Goal: Task Accomplishment & Management: Manage account settings

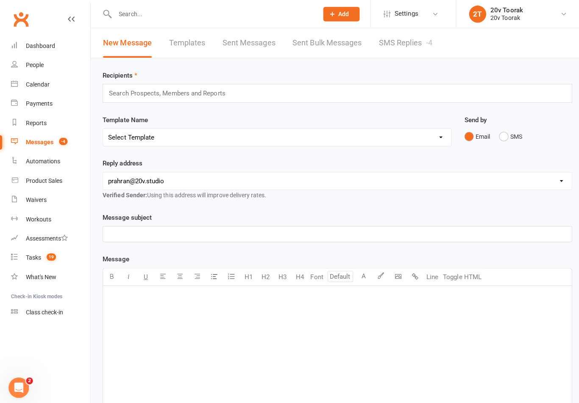
click at [390, 52] on link "SMS Replies -4" at bounding box center [402, 42] width 53 height 29
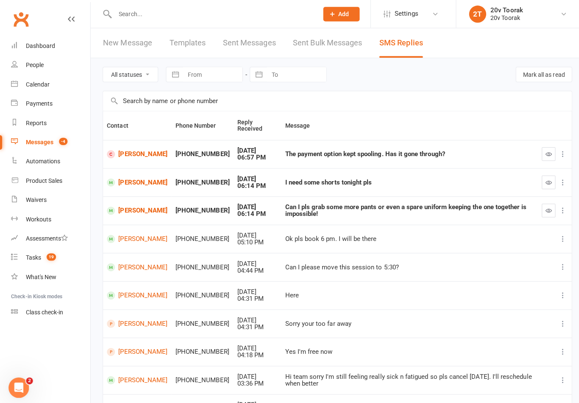
click at [547, 209] on icon "button" at bounding box center [544, 209] width 6 height 6
click at [545, 180] on icon "button" at bounding box center [544, 181] width 6 height 6
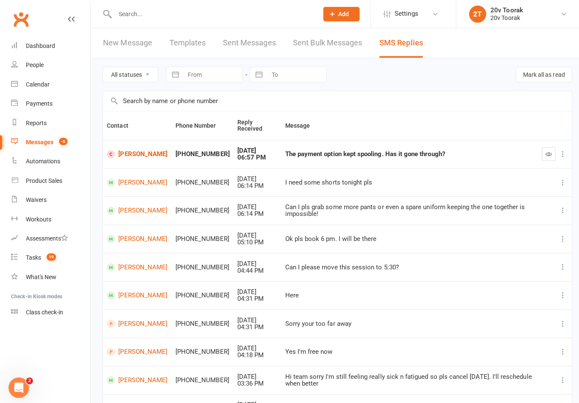
click at [18, 63] on link "People" at bounding box center [50, 64] width 78 height 19
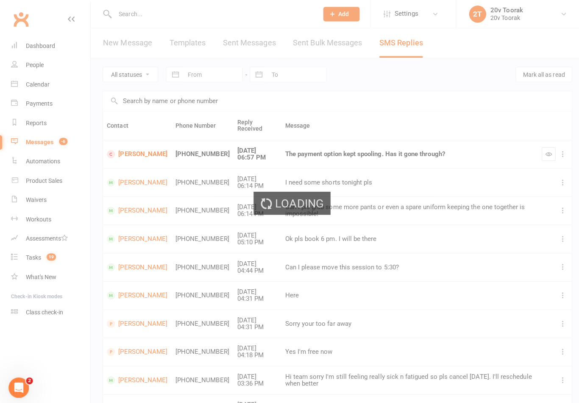
select select "100"
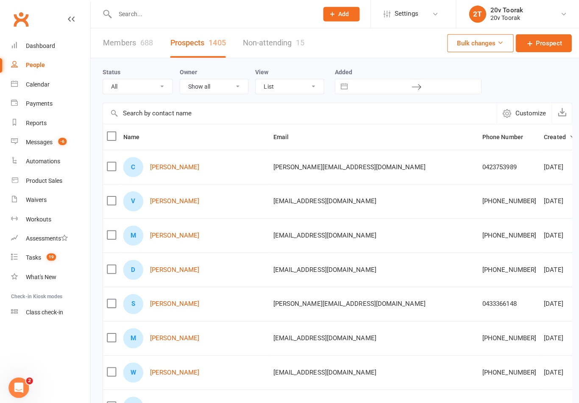
click at [37, 184] on link "Product Sales" at bounding box center [50, 179] width 78 height 19
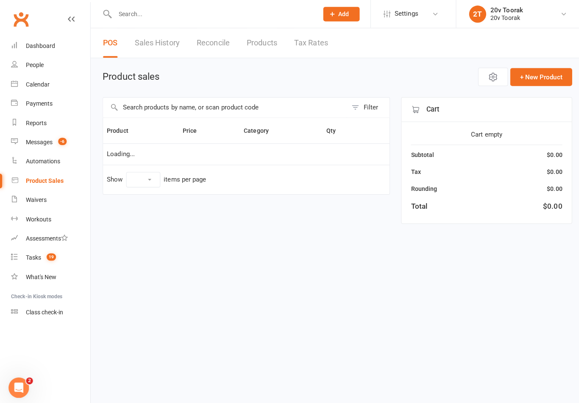
select select "10"
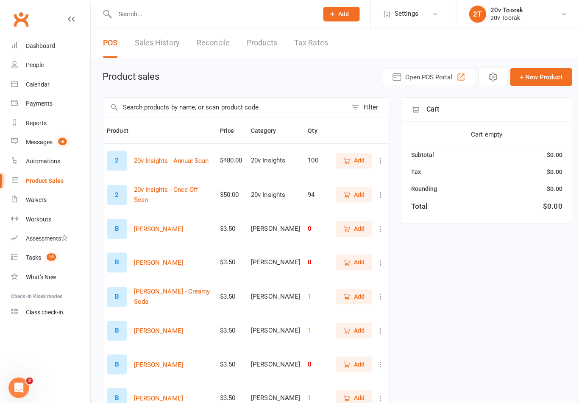
click at [241, 97] on input "text" at bounding box center [223, 107] width 242 height 20
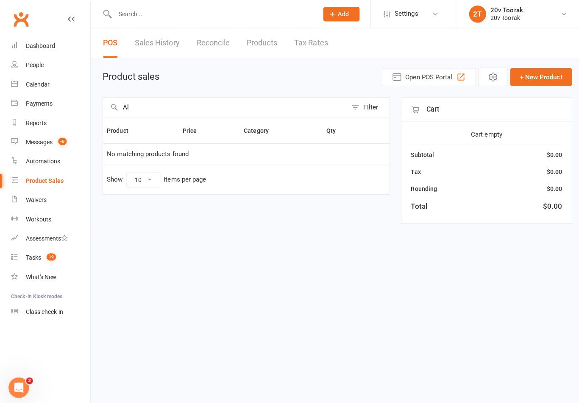
type input "A"
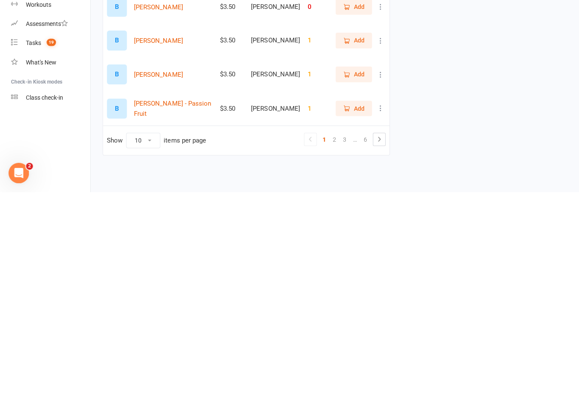
scroll to position [151, 0]
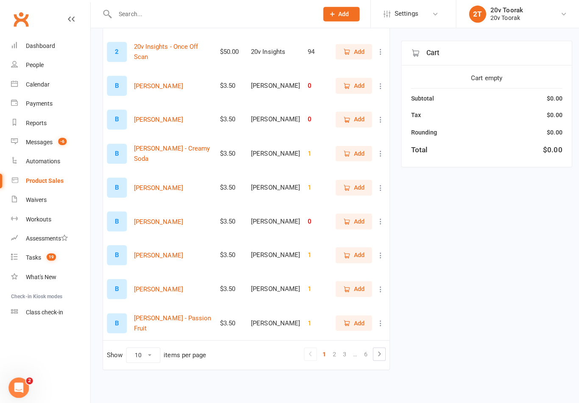
click at [356, 345] on link "…" at bounding box center [352, 351] width 11 height 12
click at [365, 345] on link "6" at bounding box center [362, 351] width 10 height 12
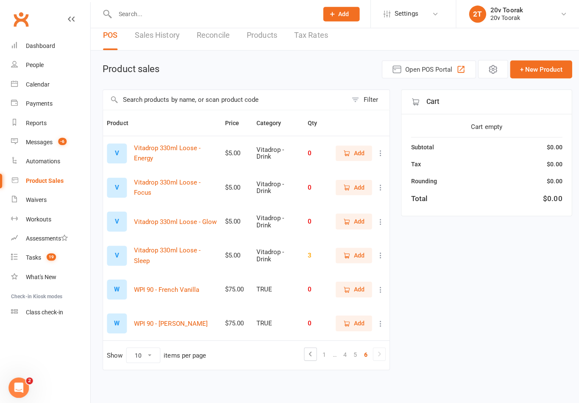
scroll to position [14, 0]
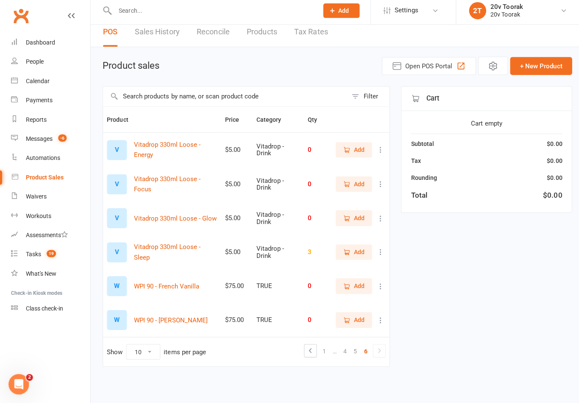
click at [356, 345] on link "5" at bounding box center [352, 351] width 10 height 12
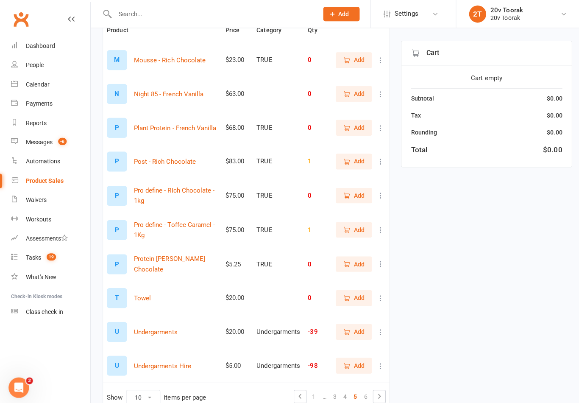
scroll to position [101, 0]
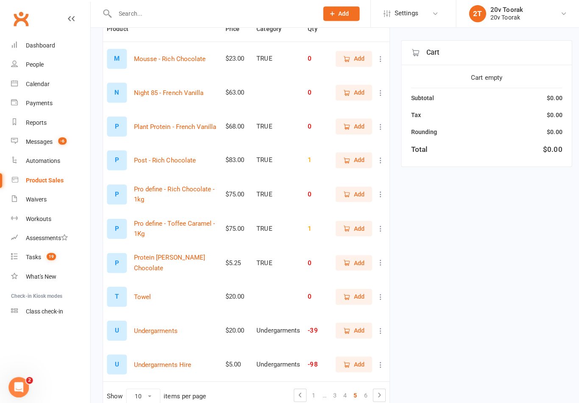
click at [356, 355] on button "Add" at bounding box center [351, 361] width 36 height 15
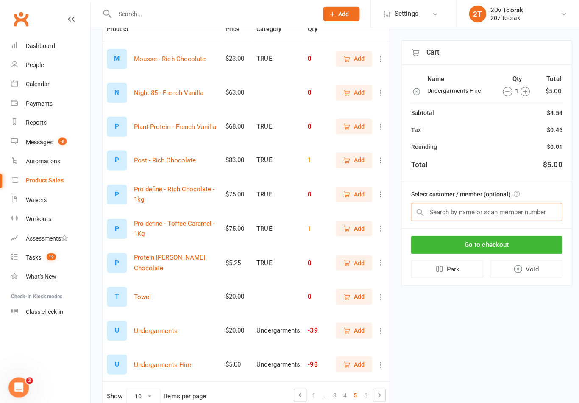
click at [478, 206] on input "text" at bounding box center [483, 210] width 150 height 18
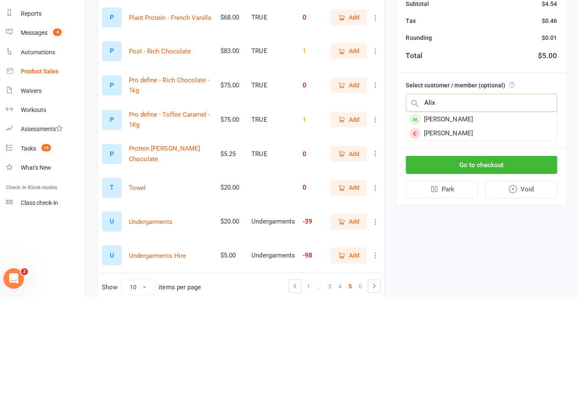
type input "Alix"
click at [453, 220] on div "[PERSON_NAME]" at bounding box center [482, 227] width 149 height 14
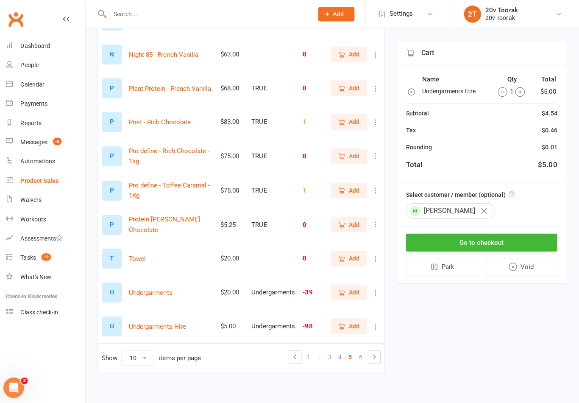
click at [503, 239] on button "Go to checkout" at bounding box center [483, 241] width 150 height 18
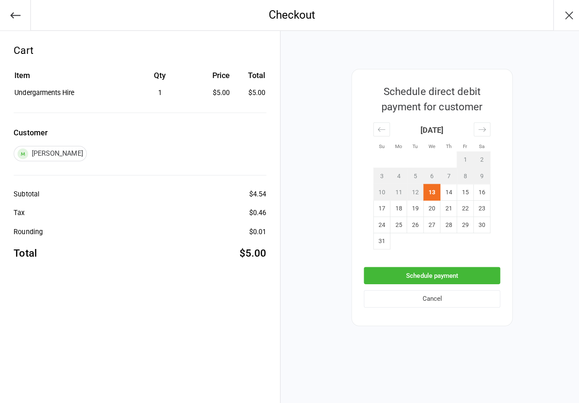
click at [467, 274] on button "Schedule payment" at bounding box center [428, 273] width 135 height 17
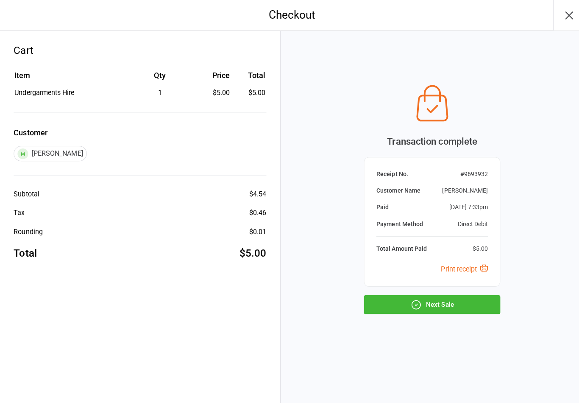
click at [560, 15] on icon "button" at bounding box center [565, 15] width 14 height 14
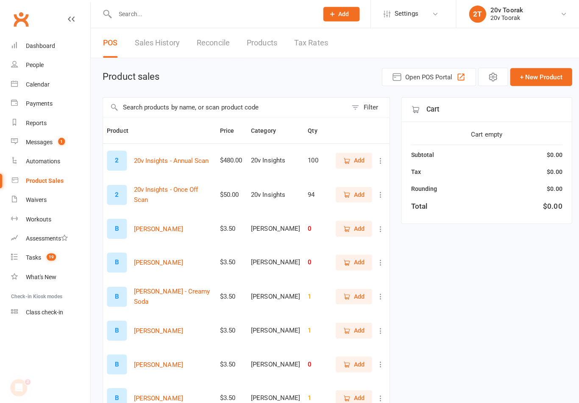
click at [28, 139] on div "Messages" at bounding box center [38, 140] width 27 height 7
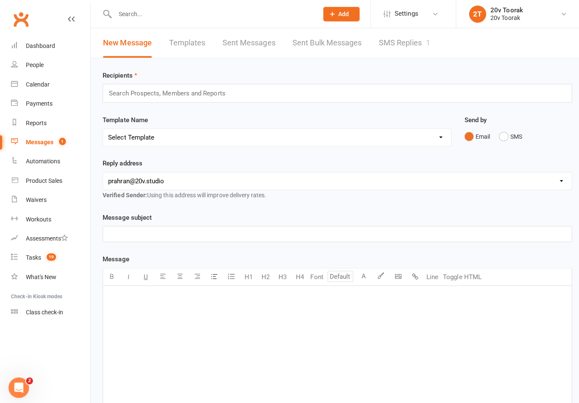
click at [400, 44] on link "SMS Replies 1" at bounding box center [401, 42] width 51 height 29
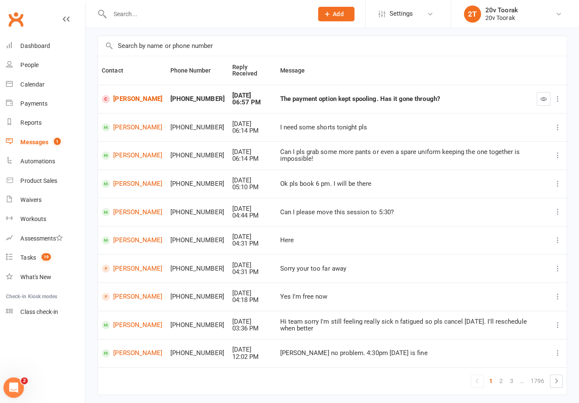
scroll to position [56, 0]
click at [30, 81] on div "Calendar" at bounding box center [37, 83] width 24 height 7
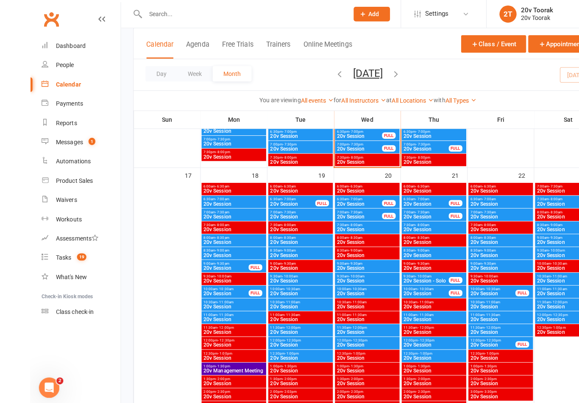
scroll to position [1037, 5]
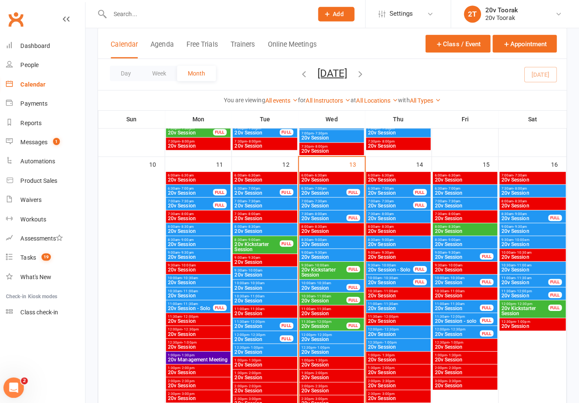
click at [394, 190] on span "20v Session" at bounding box center [392, 191] width 45 height 5
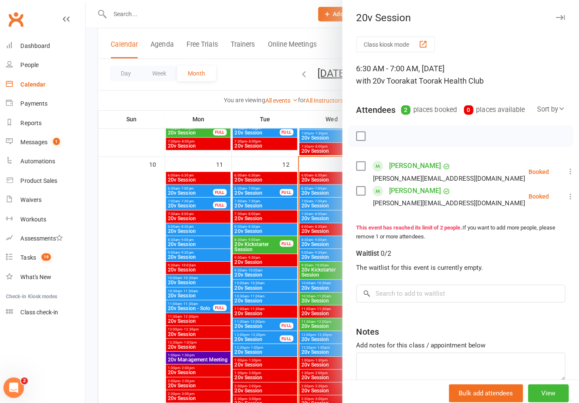
click at [285, 271] on div at bounding box center [334, 201] width 489 height 403
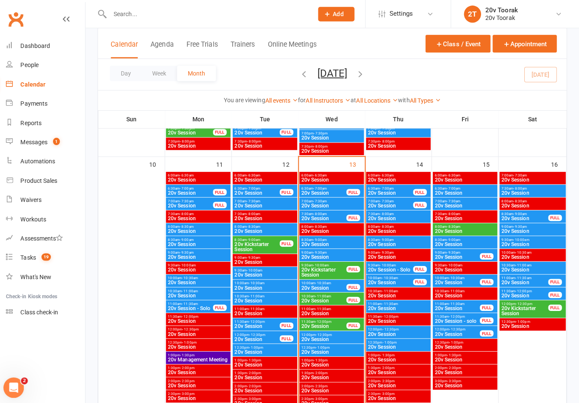
click at [393, 204] on span "20v Session" at bounding box center [392, 203] width 45 height 5
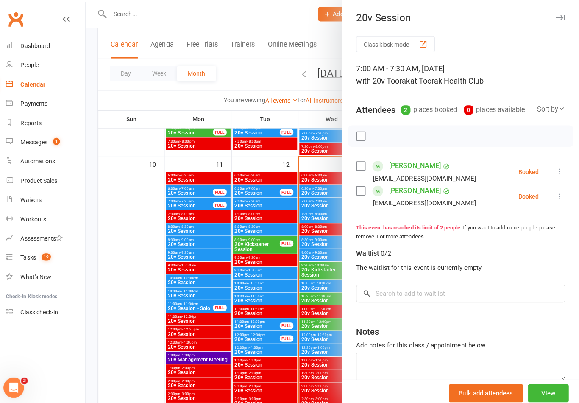
click at [290, 282] on div at bounding box center [334, 201] width 489 height 403
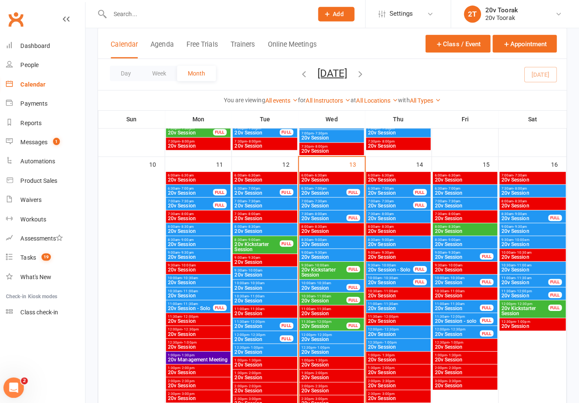
click at [404, 217] on span "20v Session" at bounding box center [400, 216] width 61 height 5
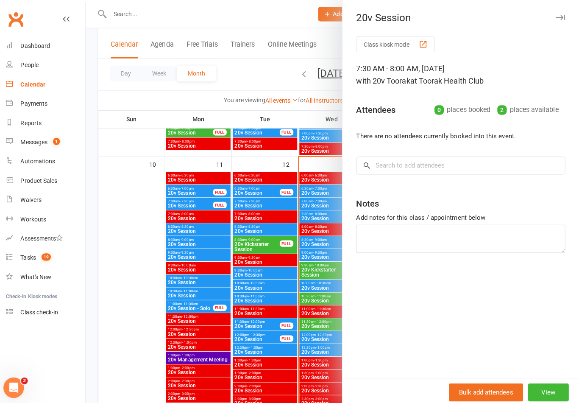
click at [292, 290] on div at bounding box center [334, 201] width 489 height 403
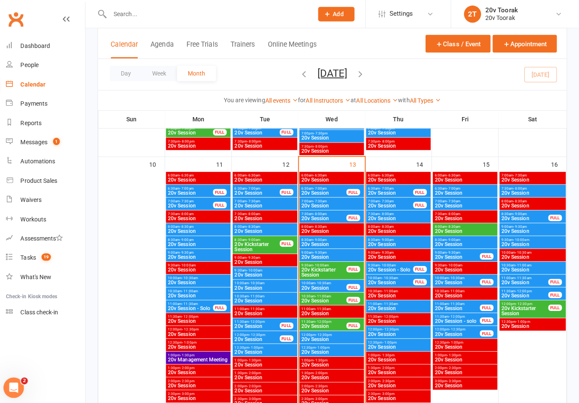
click at [393, 241] on span "20v Session" at bounding box center [400, 242] width 61 height 5
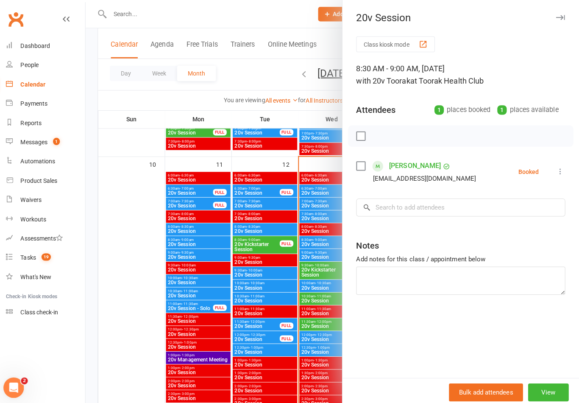
click at [309, 285] on div at bounding box center [334, 201] width 489 height 403
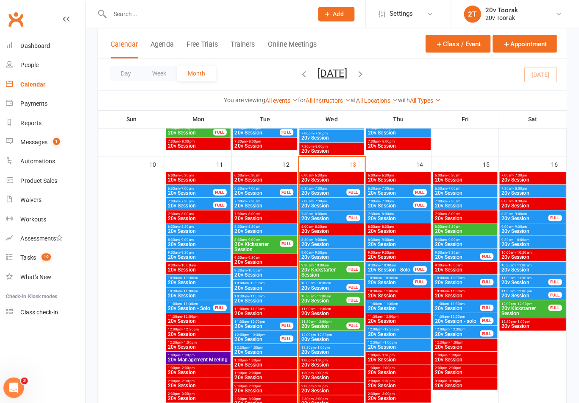
click at [32, 67] on div "People" at bounding box center [34, 64] width 18 height 7
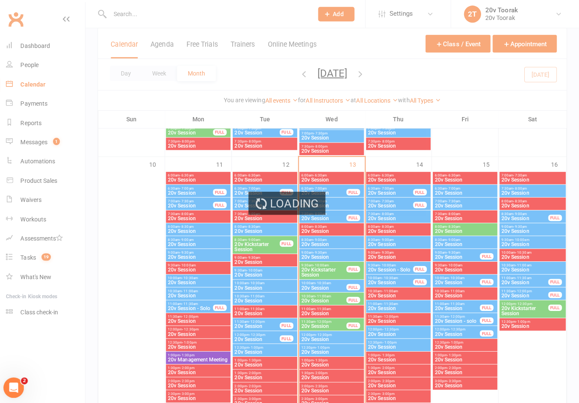
select select "100"
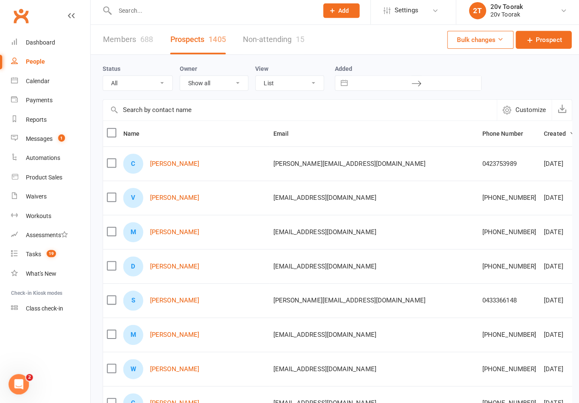
click at [28, 80] on div "Calendar" at bounding box center [37, 83] width 24 height 7
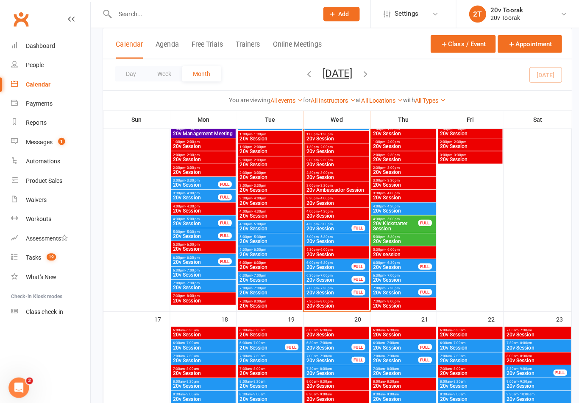
scroll to position [1125, 0]
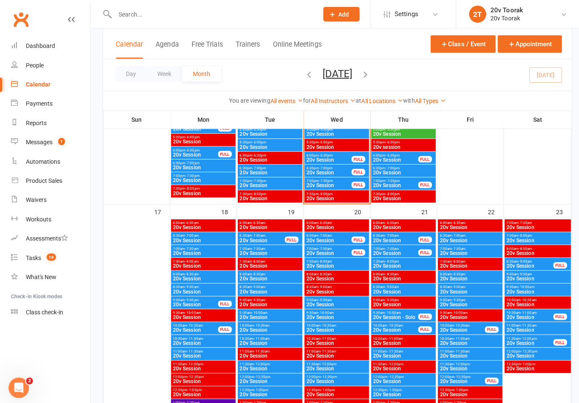
click at [333, 185] on span "20v Session" at bounding box center [326, 183] width 45 height 5
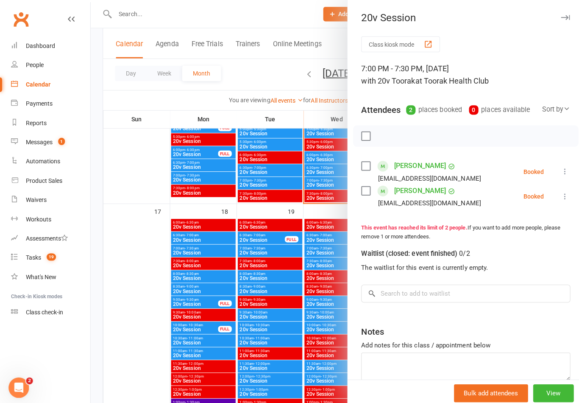
click at [563, 168] on icon at bounding box center [560, 170] width 8 height 8
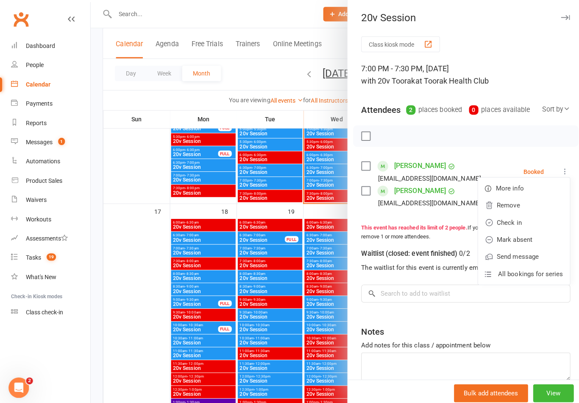
click at [517, 221] on link "Check in" at bounding box center [519, 220] width 91 height 17
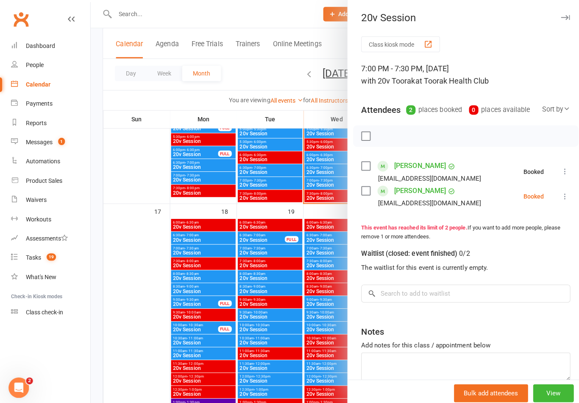
click at [559, 196] on icon at bounding box center [560, 194] width 8 height 8
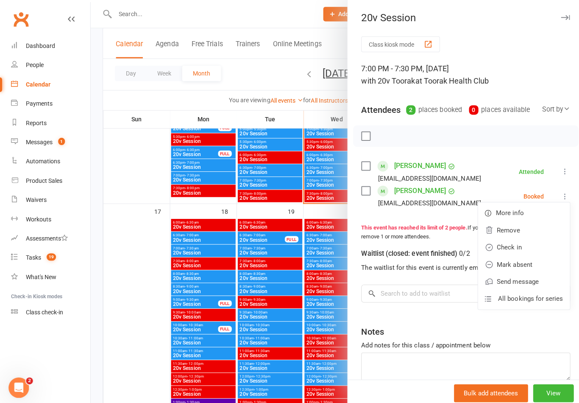
click at [521, 245] on link "Check in" at bounding box center [519, 245] width 91 height 17
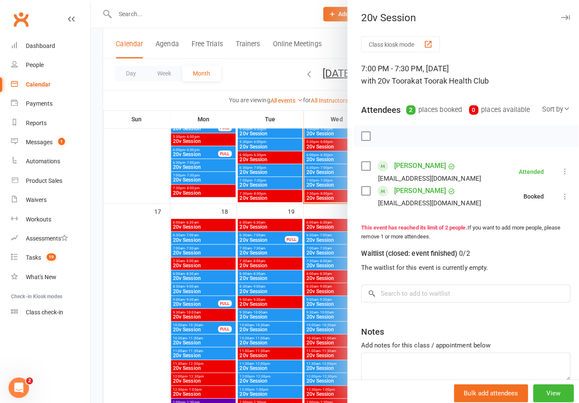
click at [312, 193] on div at bounding box center [334, 201] width 489 height 403
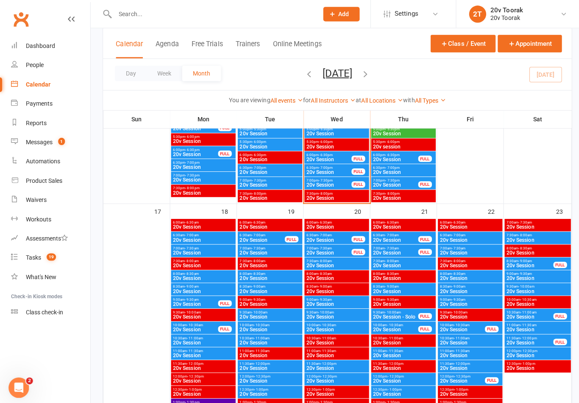
click at [327, 170] on span "20v Session" at bounding box center [326, 170] width 45 height 5
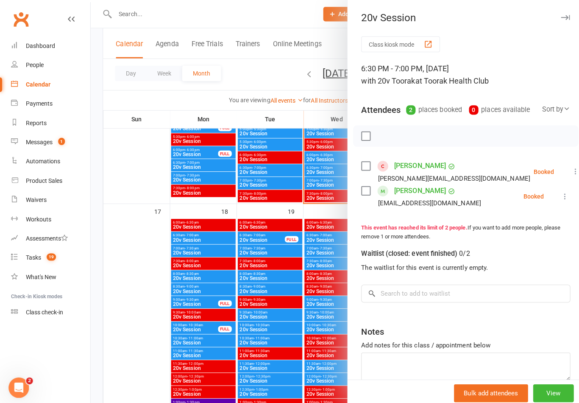
click at [564, 195] on icon at bounding box center [560, 194] width 8 height 8
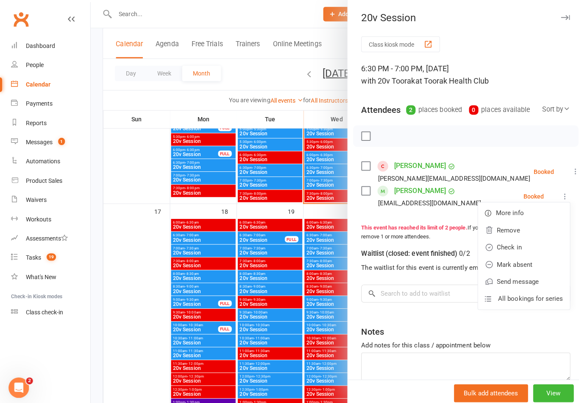
click at [510, 251] on link "Check in" at bounding box center [519, 245] width 91 height 17
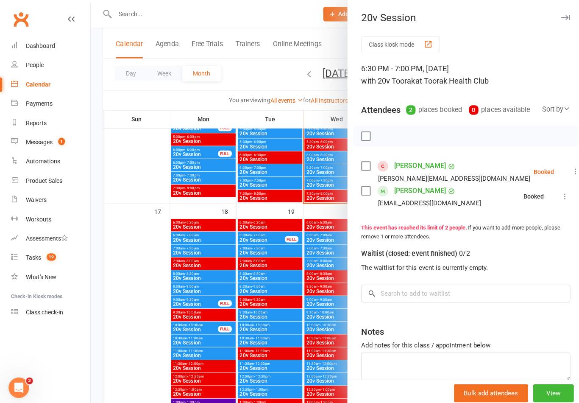
click at [567, 168] on icon at bounding box center [571, 170] width 8 height 8
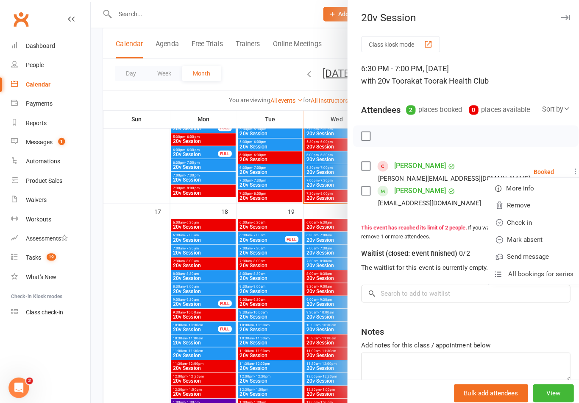
click at [520, 202] on link "Remove" at bounding box center [529, 203] width 91 height 17
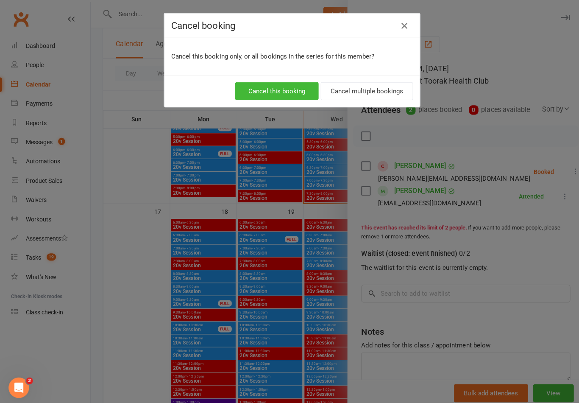
click at [290, 92] on button "Cancel this booking" at bounding box center [274, 90] width 83 height 18
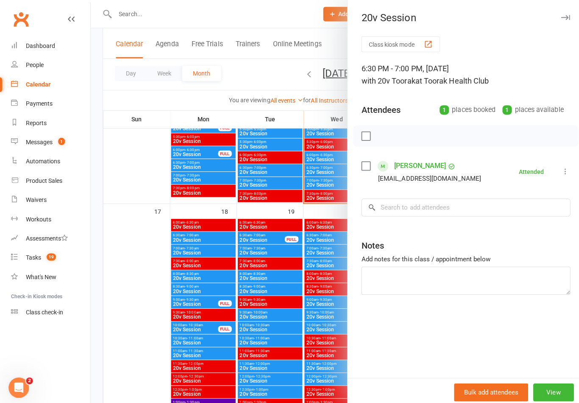
click at [321, 196] on div at bounding box center [334, 201] width 489 height 403
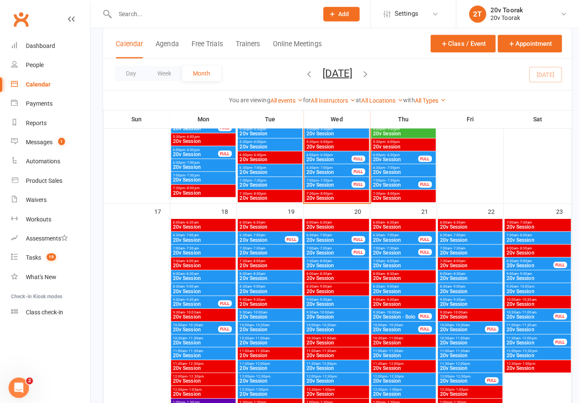
click at [326, 154] on span "- 6:30pm" at bounding box center [323, 154] width 14 height 4
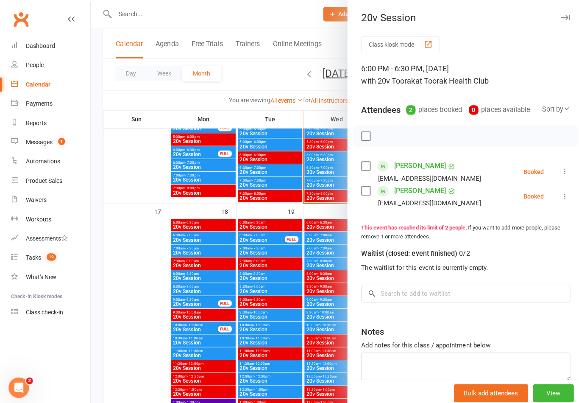
click at [558, 168] on icon at bounding box center [560, 170] width 8 height 8
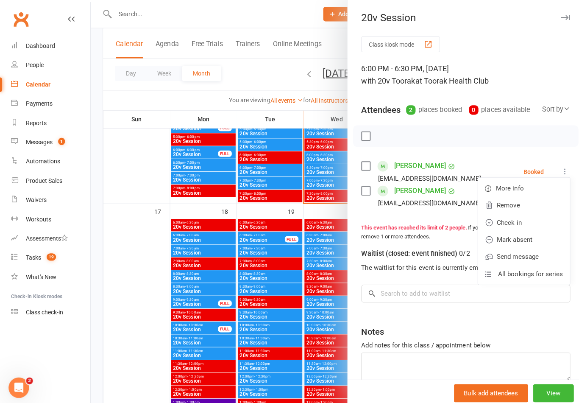
click at [508, 221] on link "Check in" at bounding box center [519, 220] width 91 height 17
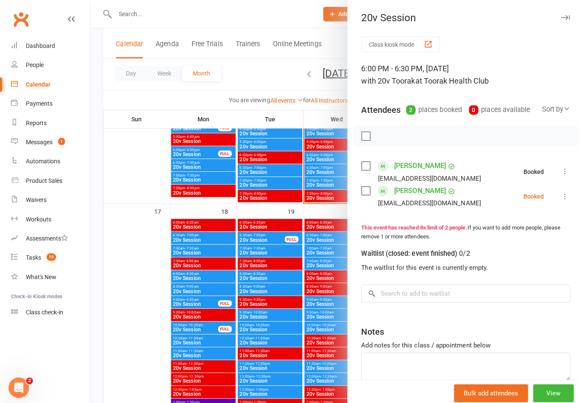
click at [565, 196] on button at bounding box center [561, 195] width 10 height 10
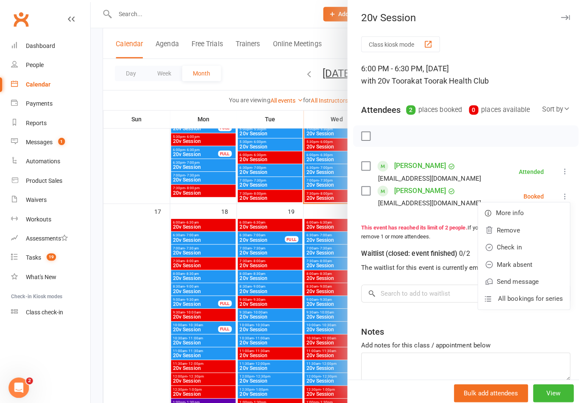
click at [525, 245] on link "Check in" at bounding box center [519, 245] width 91 height 17
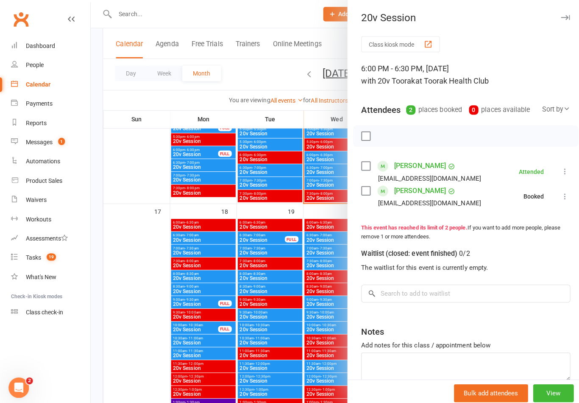
click at [308, 238] on div at bounding box center [334, 201] width 489 height 403
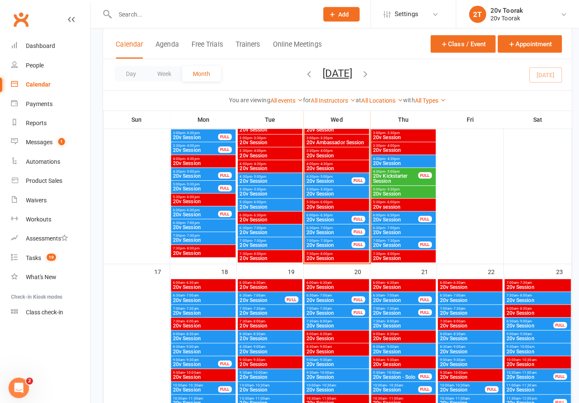
click at [338, 190] on span "20v Session" at bounding box center [334, 192] width 61 height 5
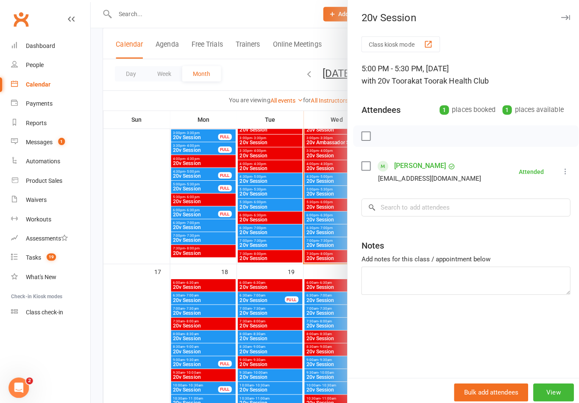
click at [294, 239] on div at bounding box center [334, 201] width 489 height 403
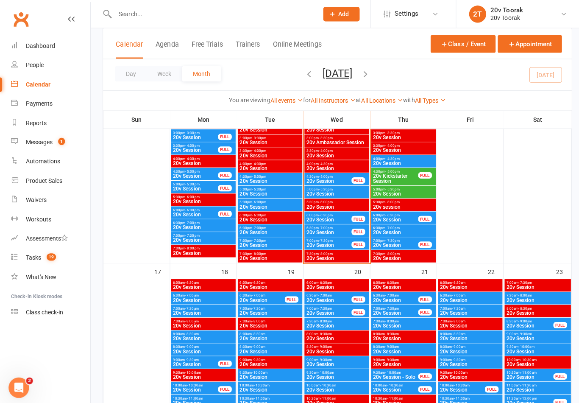
click at [34, 141] on div "Messages" at bounding box center [38, 140] width 27 height 7
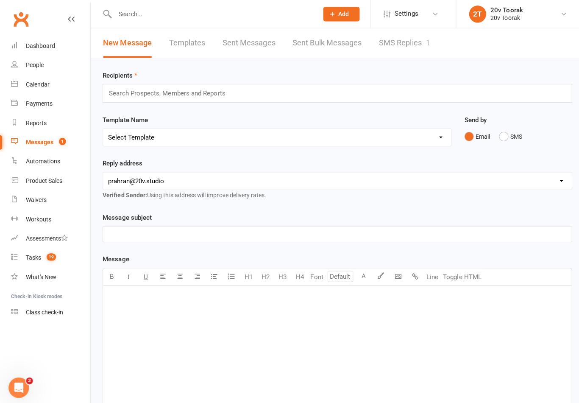
click at [407, 44] on link "SMS Replies 1" at bounding box center [401, 42] width 51 height 29
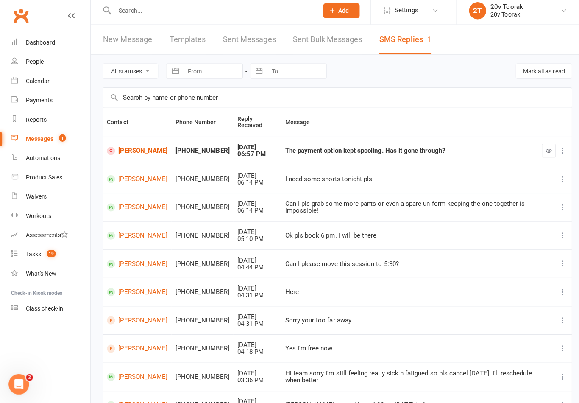
scroll to position [3, 0]
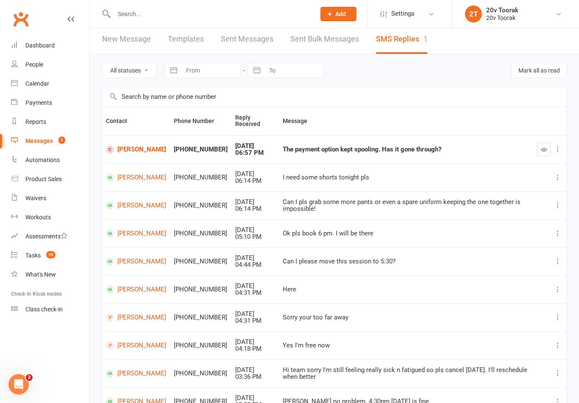
click at [45, 85] on div "Calendar" at bounding box center [37, 83] width 24 height 7
